Goal: Task Accomplishment & Management: Use online tool/utility

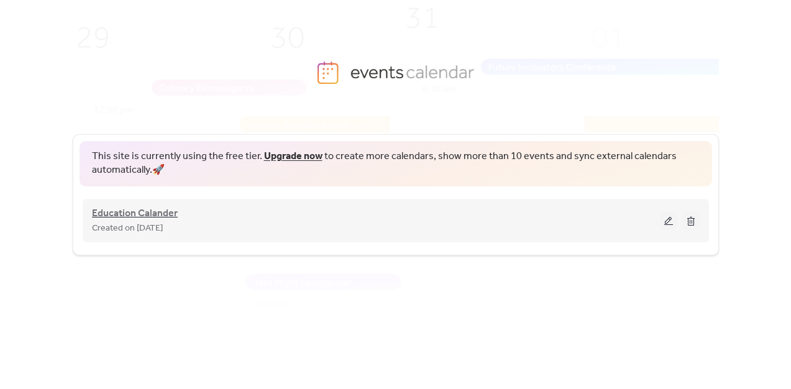
click at [147, 214] on span "Education Calander" at bounding box center [135, 213] width 86 height 15
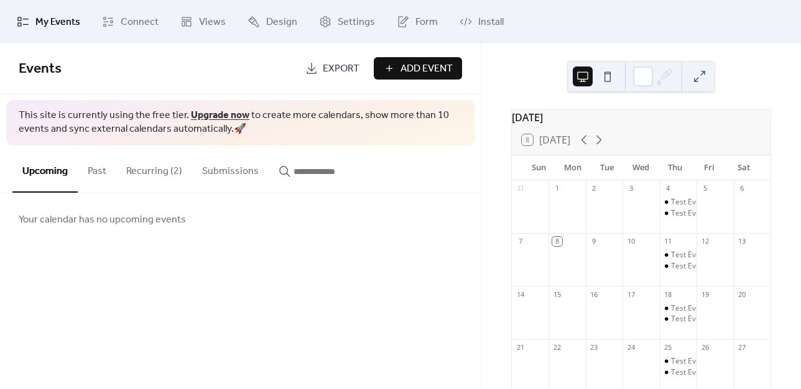
click at [606, 76] on button at bounding box center [607, 77] width 20 height 20
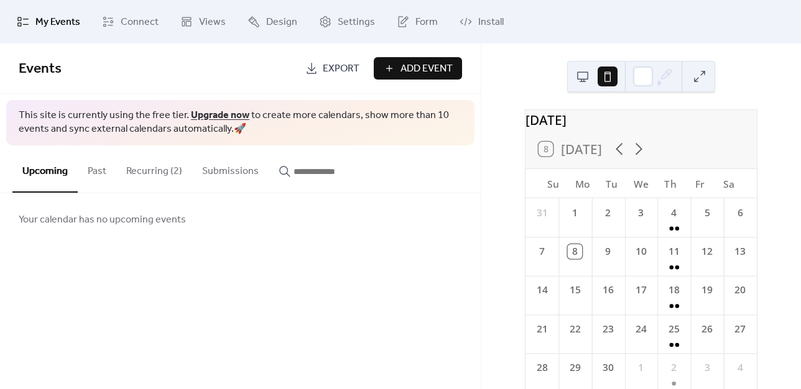
click at [582, 78] on button at bounding box center [583, 77] width 20 height 20
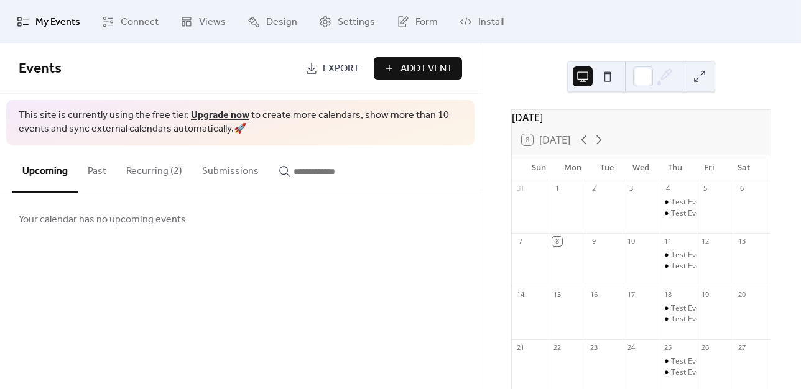
click at [701, 78] on button at bounding box center [699, 77] width 20 height 20
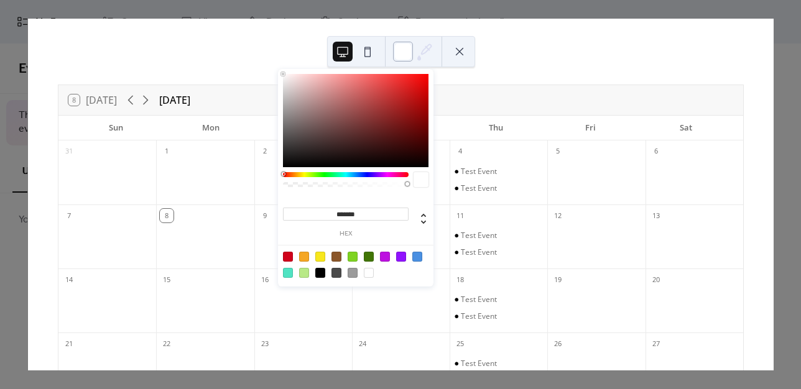
click at [398, 51] on div at bounding box center [403, 52] width 20 height 20
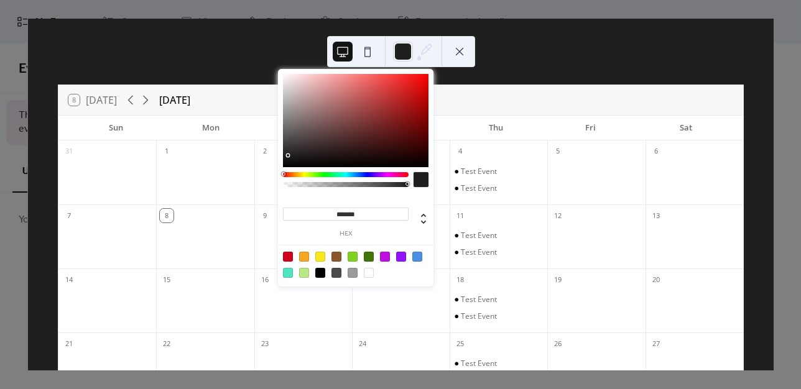
type input "*******"
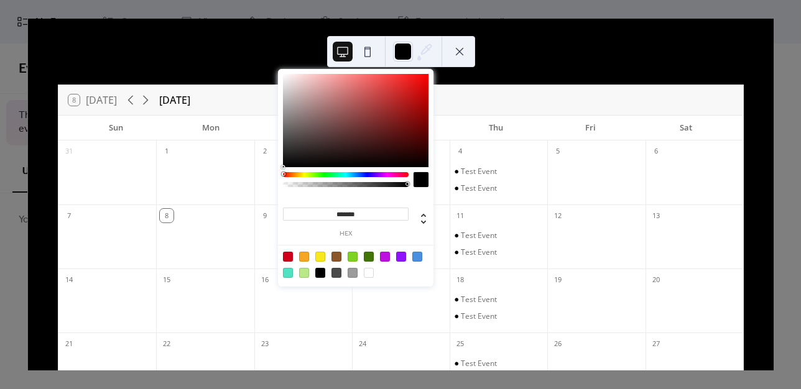
drag, startPoint x: 309, startPoint y: 134, endPoint x: 261, endPoint y: 178, distance: 65.1
click at [261, 178] on body "My Events Connect Views Design Settings Form Install My Events Events Export Ad…" at bounding box center [400, 194] width 801 height 389
click at [652, 43] on div "8 [DATE] [DATE] Sun Mon Tue Wed Thu Fri Sat 31 1 2 3 4 Test Event Test Event 5 …" at bounding box center [400, 195] width 745 height 352
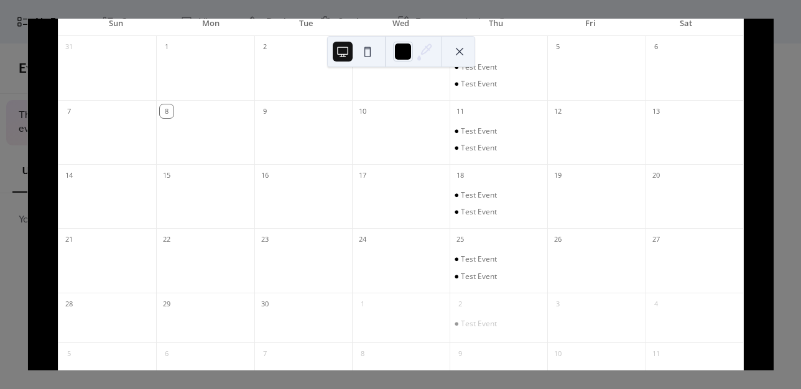
scroll to position [155, 0]
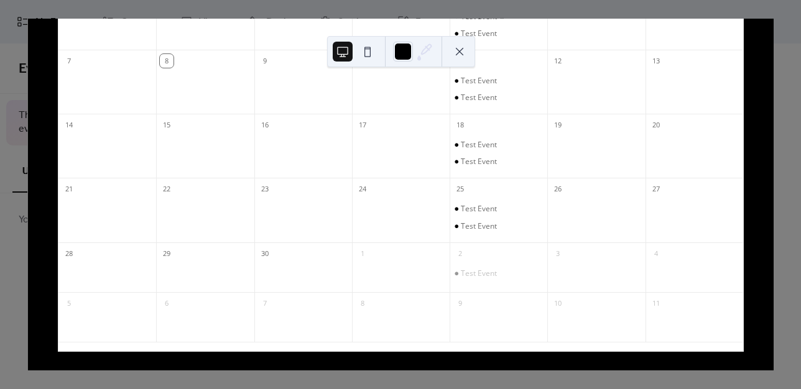
click at [773, 165] on div "8 [DATE] [DATE] Sun Mon Tue Wed Thu Fri Sat 31 1 2 3 4 Test Event Test Event 5 …" at bounding box center [400, 195] width 746 height 352
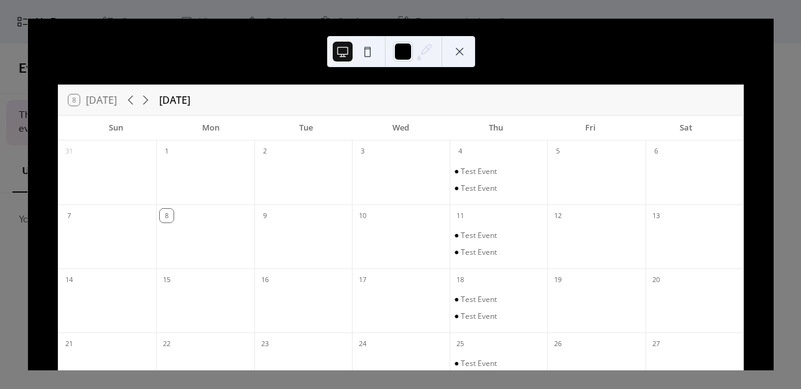
click at [500, 35] on div "8 [DATE] [DATE] Sun Mon Tue Wed Thu Fri Sat 31 1 2 3 4 Test Event Test Event 5 …" at bounding box center [400, 195] width 745 height 352
click at [460, 53] on button at bounding box center [459, 52] width 20 height 20
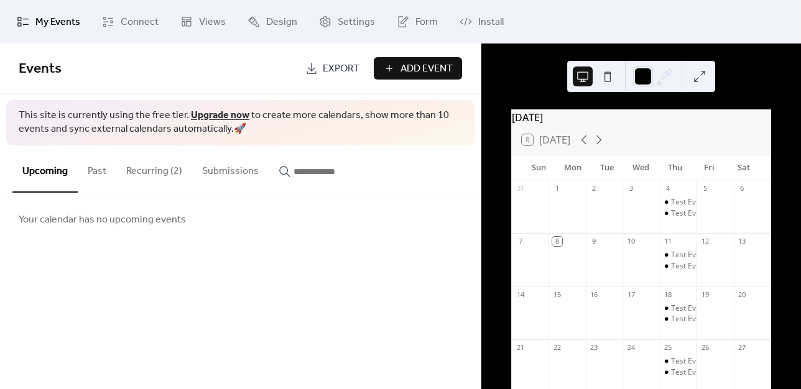
click at [584, 20] on ul "My Events Connect Views Design Settings Form Install" at bounding box center [399, 22] width 785 height 34
click at [791, 36] on div "My Events Connect Views Design Settings Form Install" at bounding box center [400, 22] width 801 height 44
click at [466, 17] on icon at bounding box center [465, 22] width 12 height 12
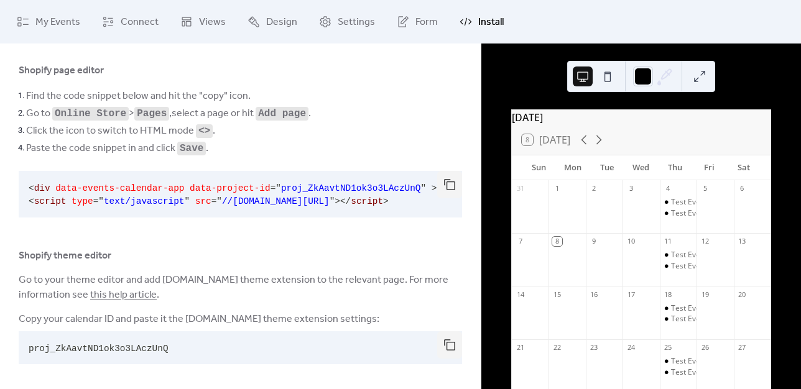
scroll to position [67, 0]
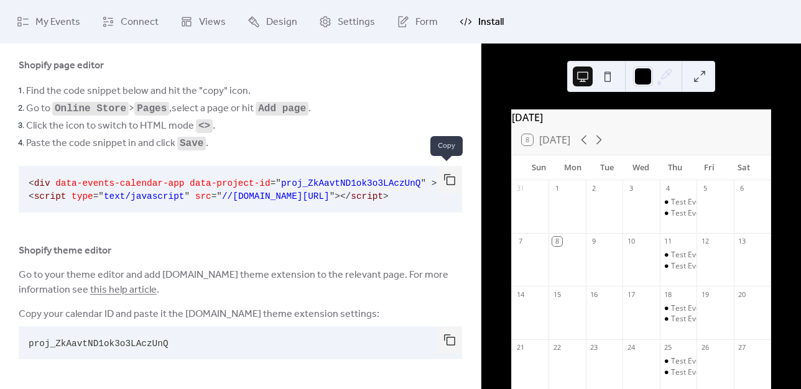
click at [445, 179] on button "button" at bounding box center [449, 179] width 25 height 27
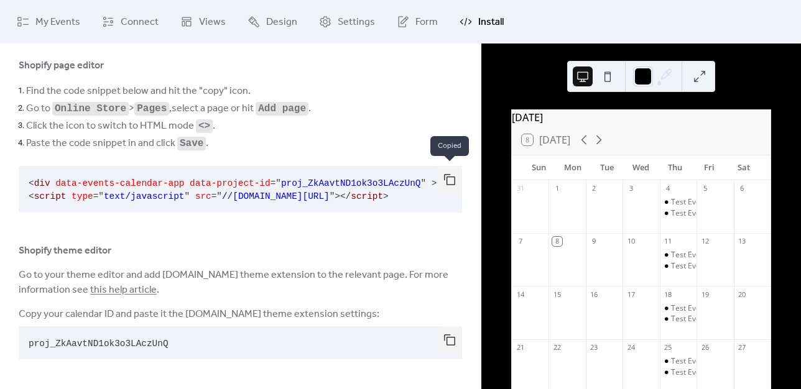
click at [445, 179] on button "button" at bounding box center [449, 179] width 25 height 27
